Goal: Transaction & Acquisition: Download file/media

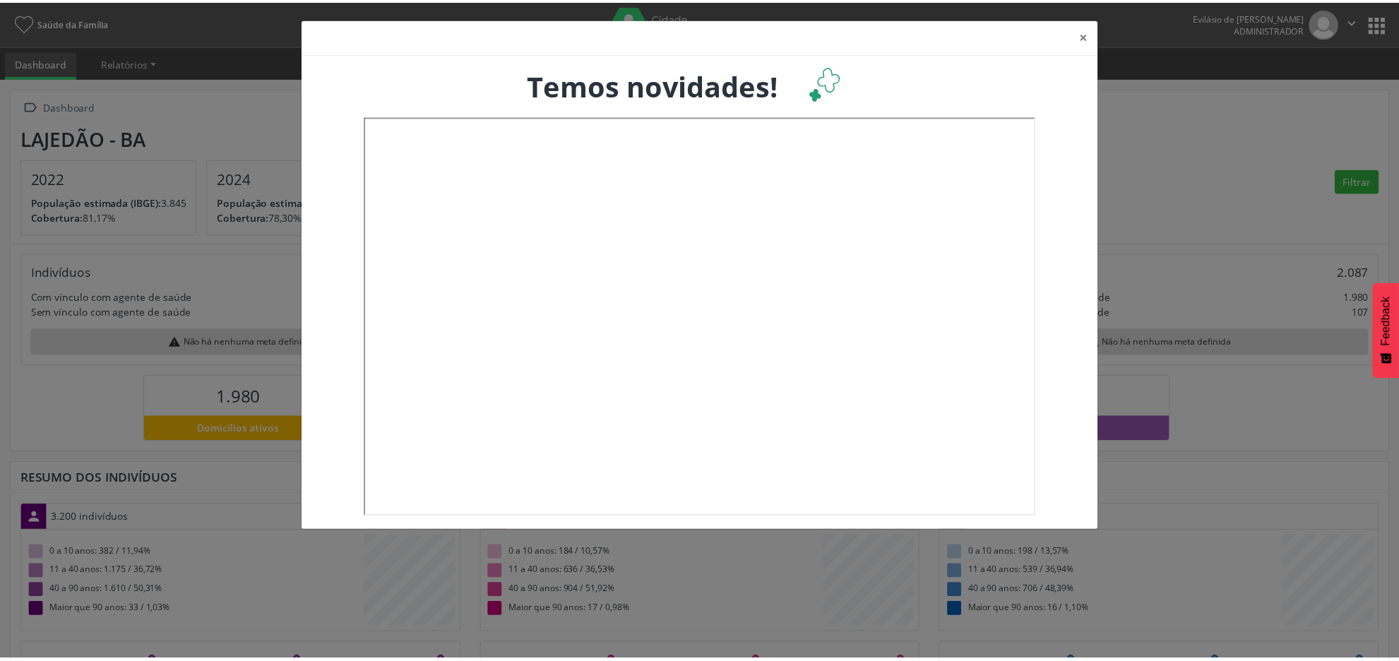
scroll to position [235, 463]
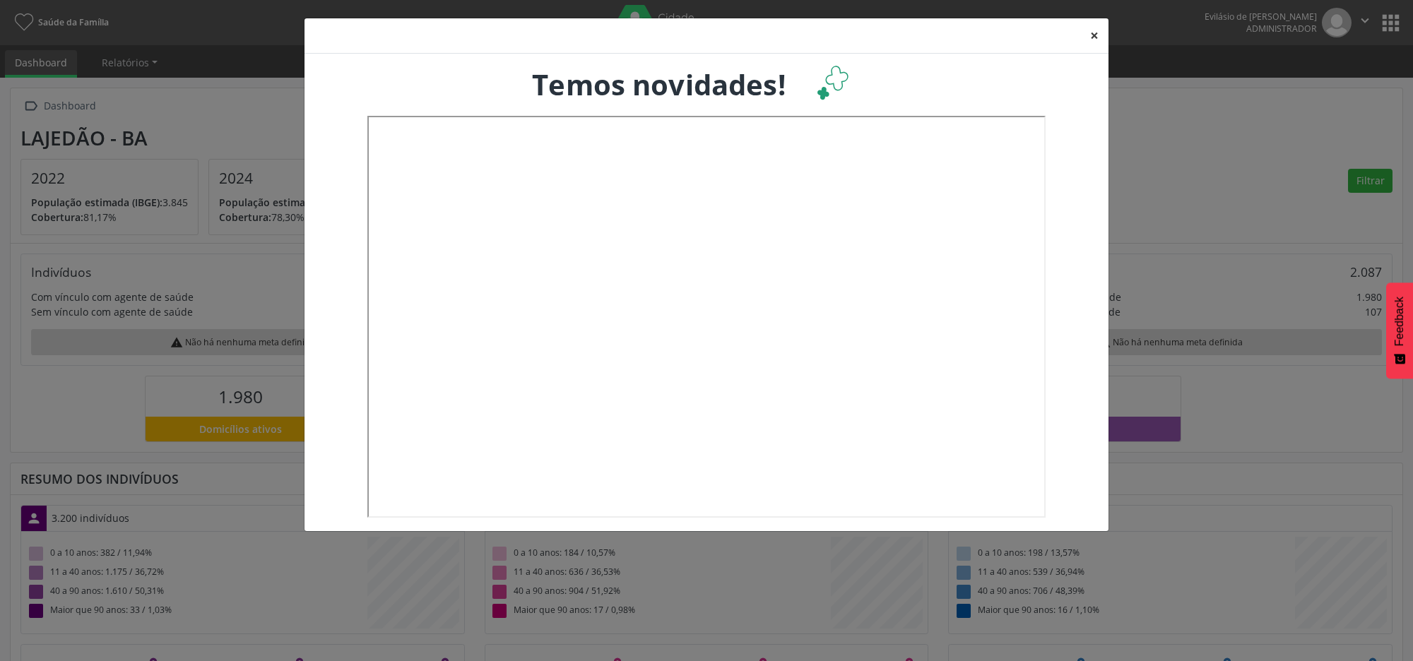
click at [1090, 34] on button "×" at bounding box center [1094, 35] width 28 height 35
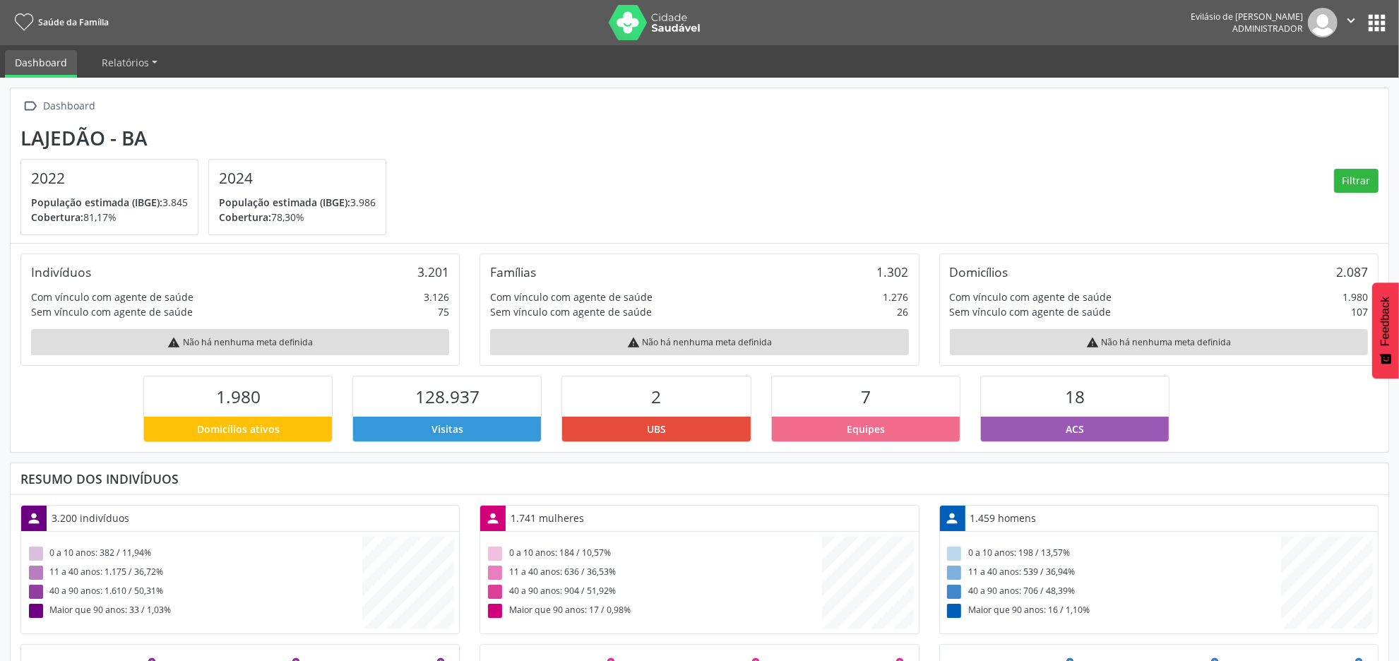
scroll to position [706192, 705968]
click at [1312, 27] on img at bounding box center [1323, 23] width 30 height 30
click at [1346, 26] on icon "" at bounding box center [1352, 21] width 16 height 16
click at [1371, 16] on button "apps" at bounding box center [1377, 23] width 25 height 25
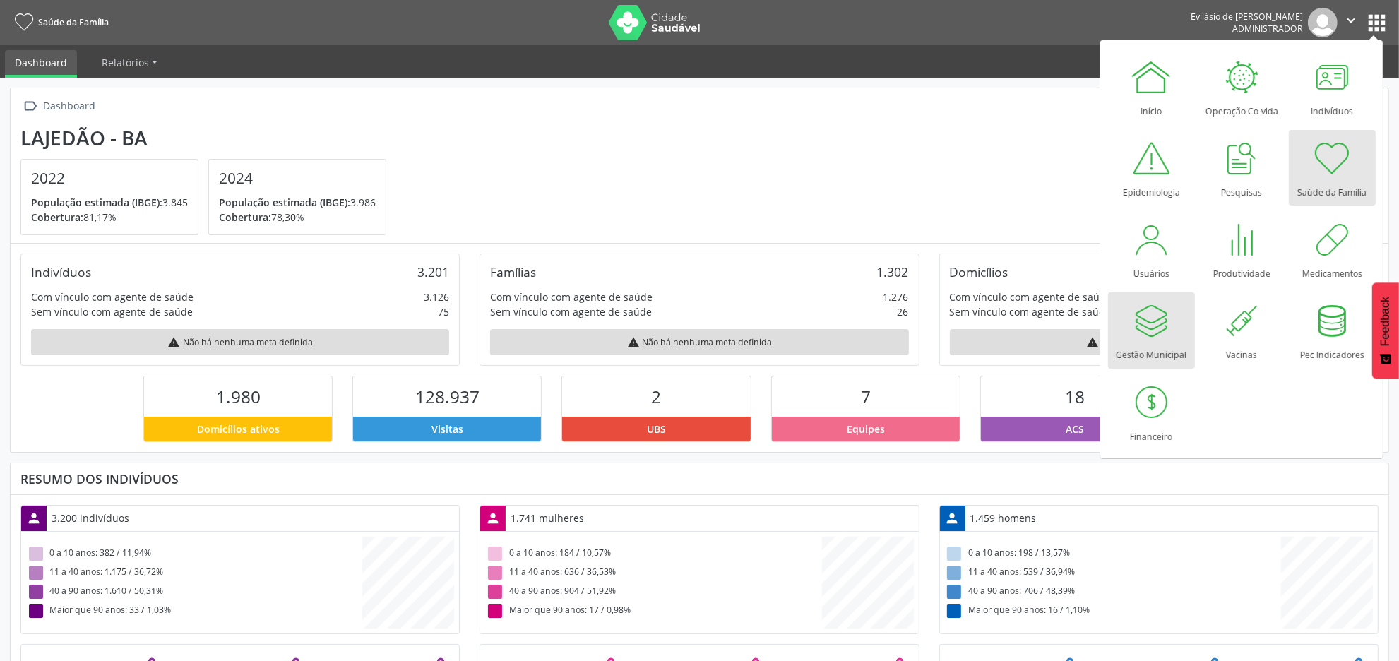
click at [1163, 333] on div at bounding box center [1151, 321] width 42 height 42
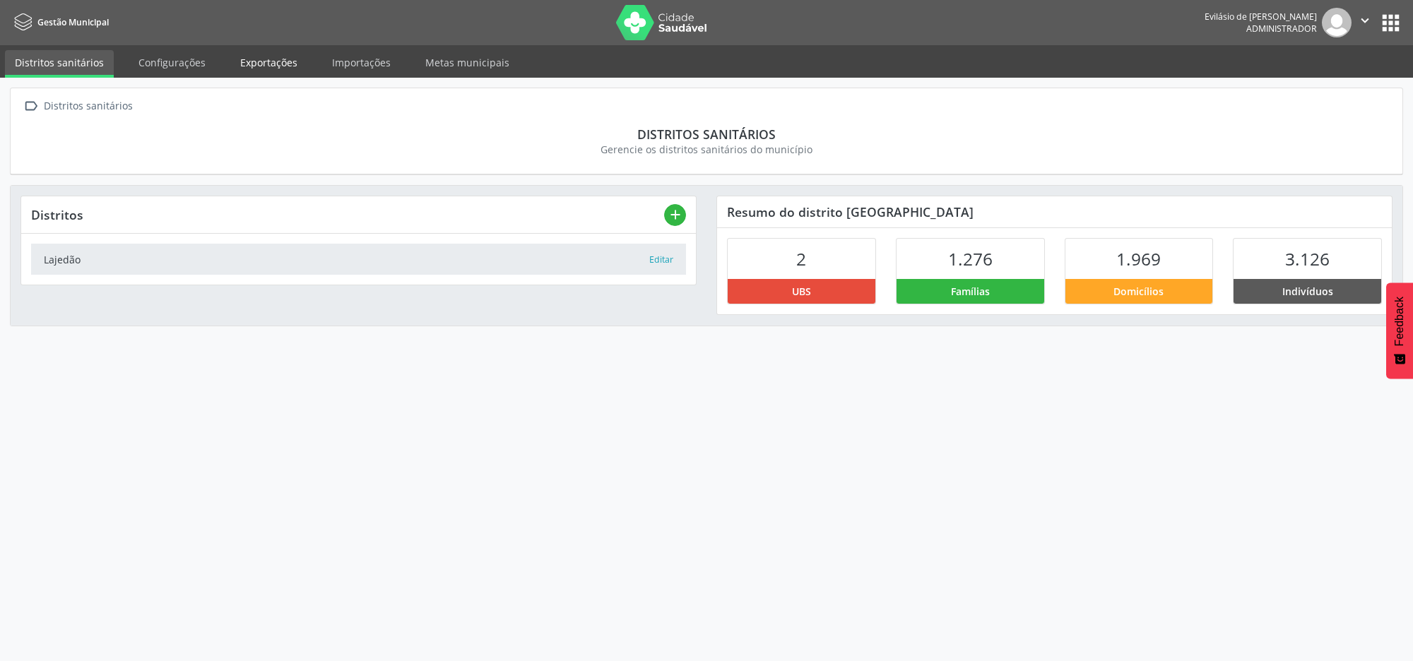
click at [284, 68] on link "Exportações" at bounding box center [268, 62] width 77 height 25
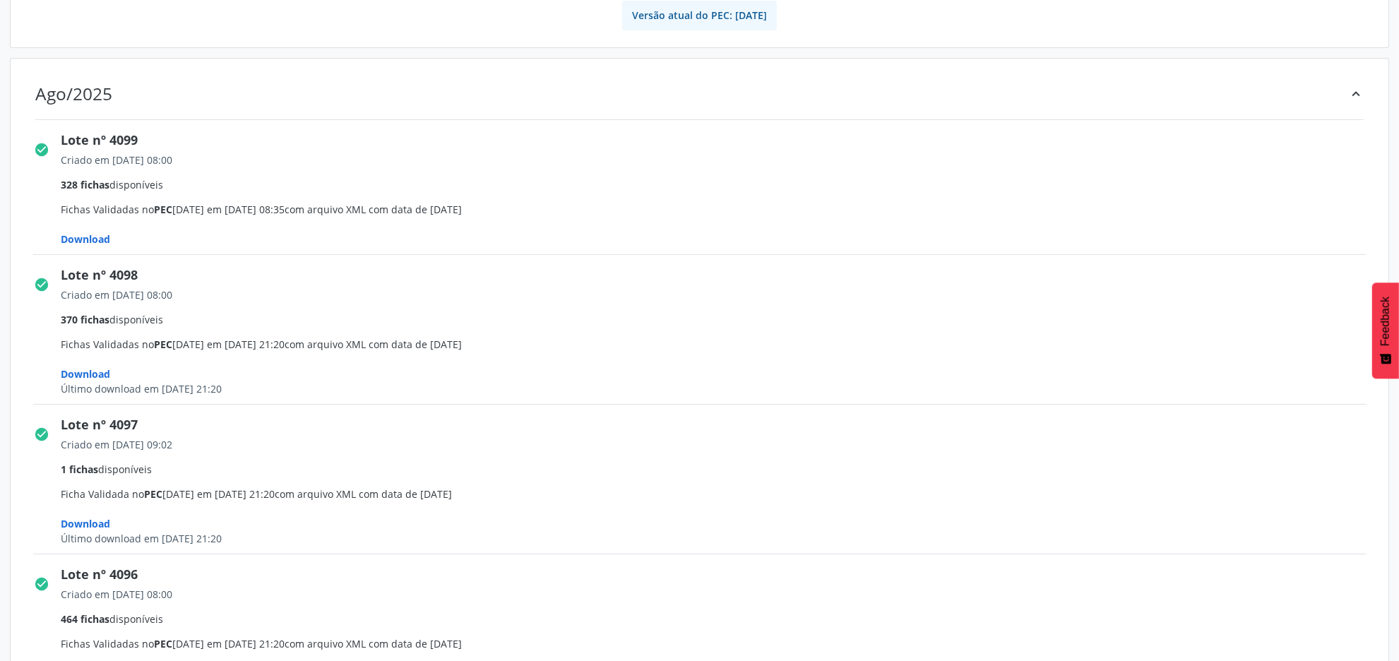
scroll to position [177, 0]
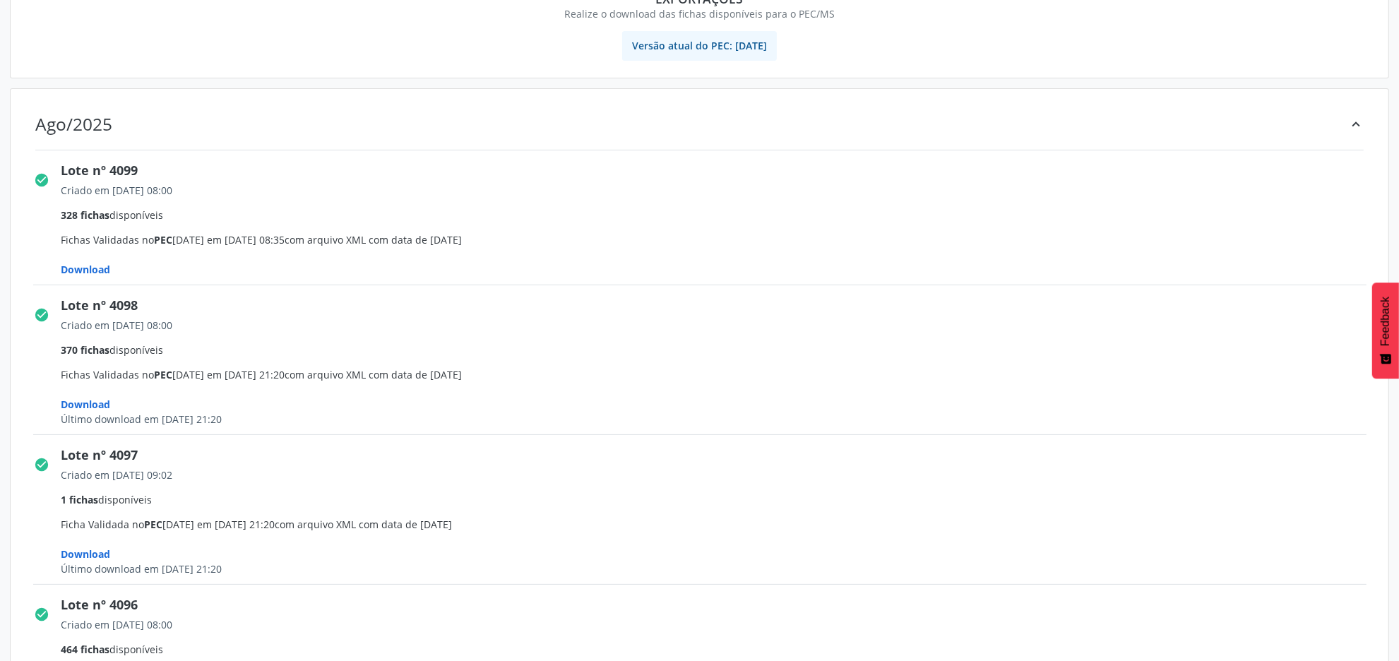
click at [93, 266] on span "Download" at bounding box center [85, 269] width 49 height 13
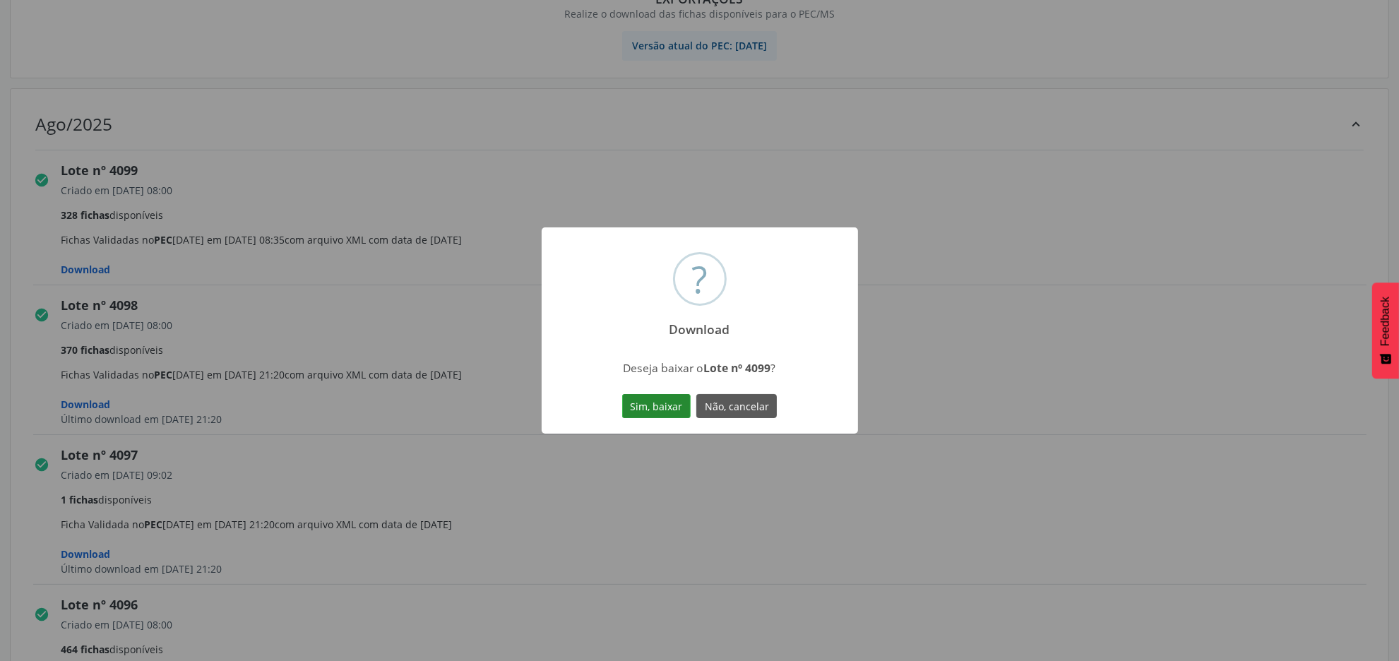
click at [656, 408] on button "Sim, baixar" at bounding box center [656, 406] width 69 height 24
